Goal: Information Seeking & Learning: Find specific page/section

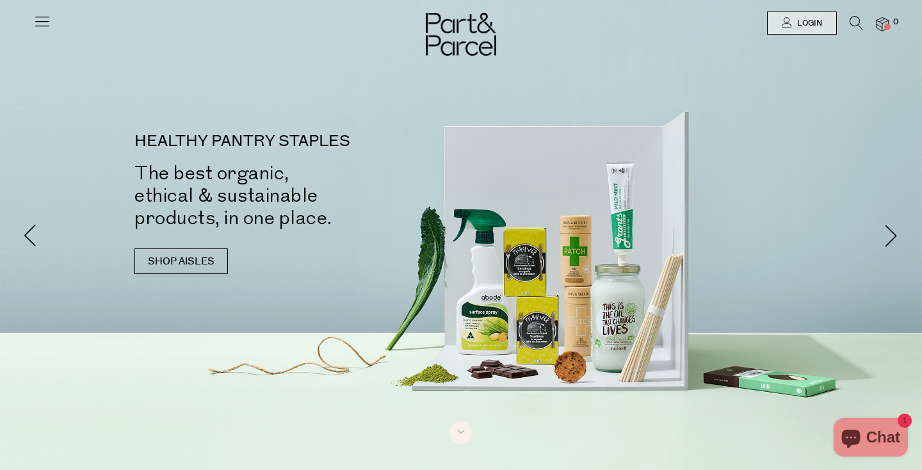
click at [848, 31] on li at bounding box center [850, 25] width 26 height 19
click at [855, 24] on icon at bounding box center [856, 23] width 13 height 14
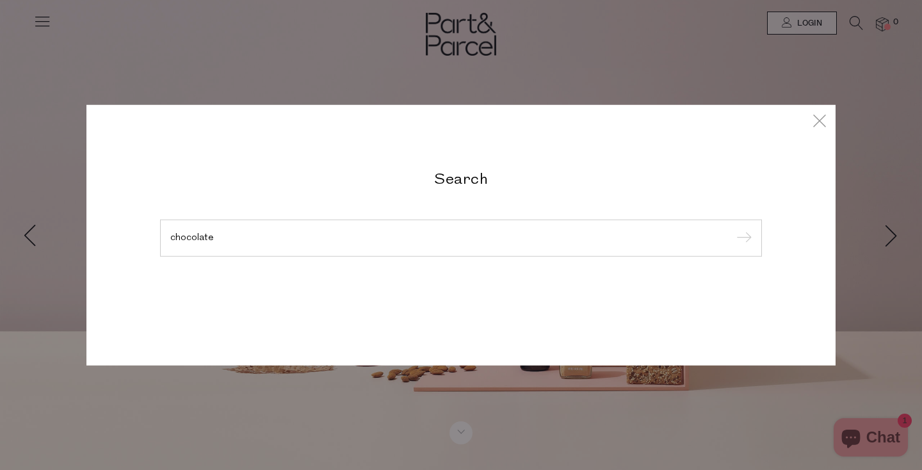
type input "chocolate"
click at [732, 229] on input "submit" at bounding box center [741, 238] width 19 height 19
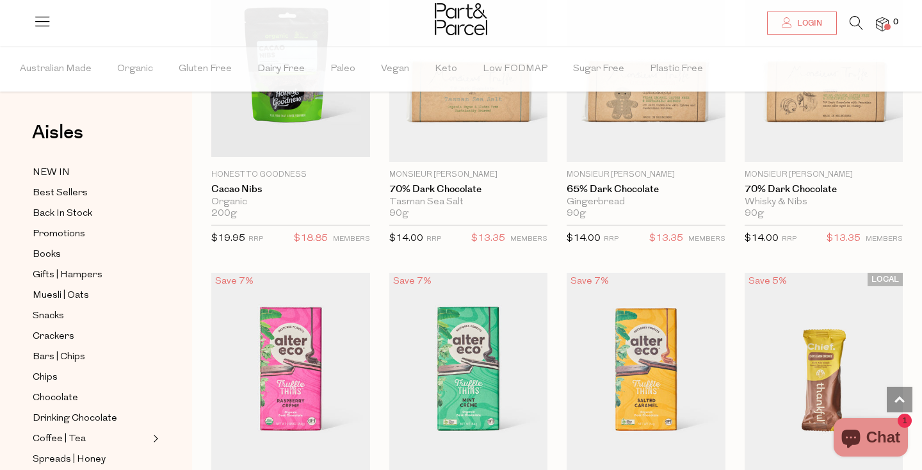
scroll to position [1566, 0]
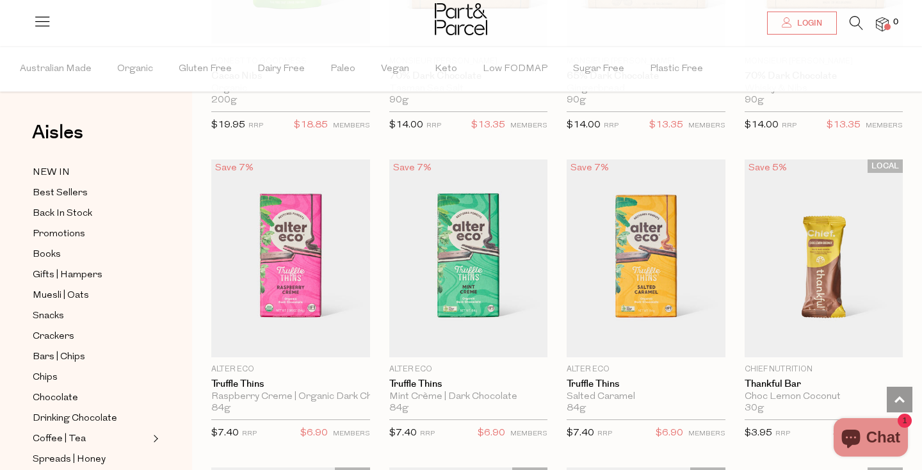
scroll to position [1536, 0]
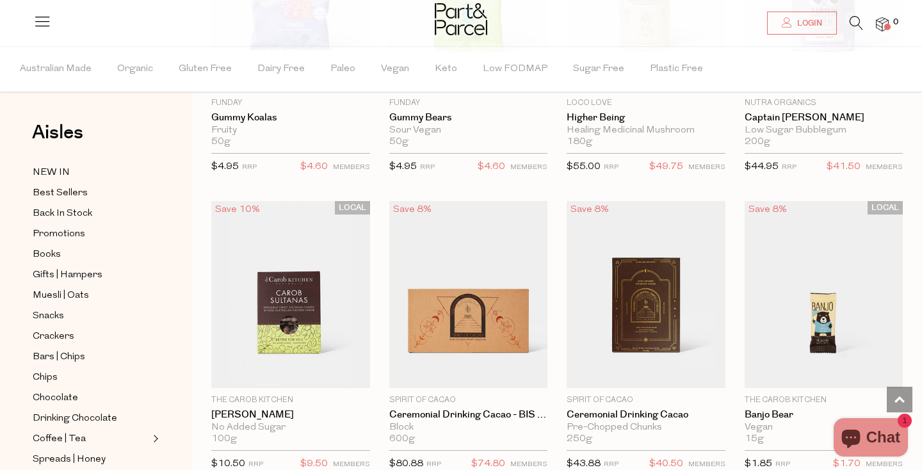
scroll to position [9647, 0]
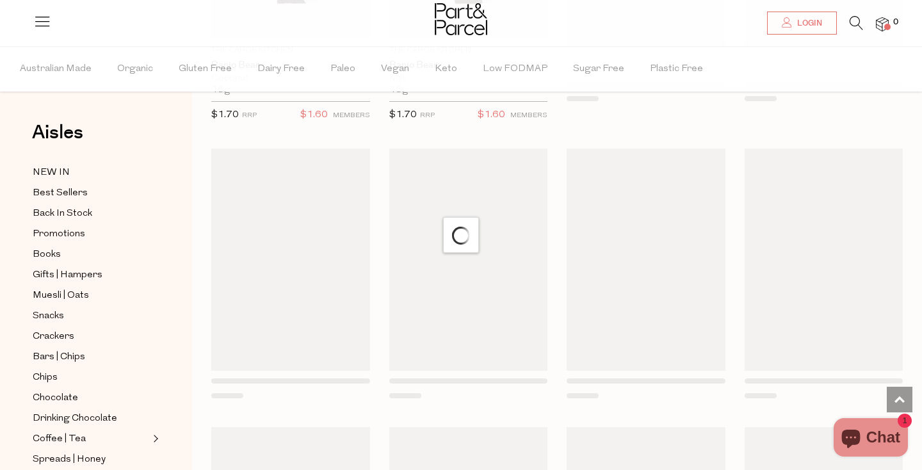
scroll to position [11514, 0]
